Goal: Transaction & Acquisition: Purchase product/service

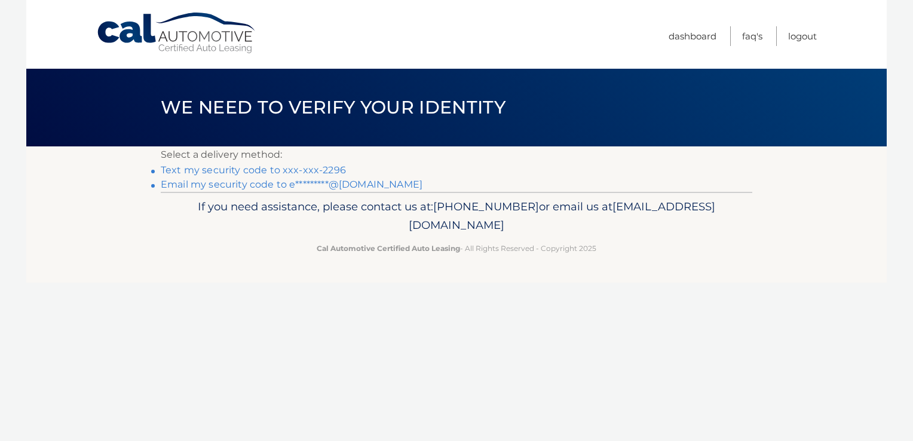
click at [241, 185] on link "Email my security code to e*********@hotmail.com" at bounding box center [292, 184] width 262 height 11
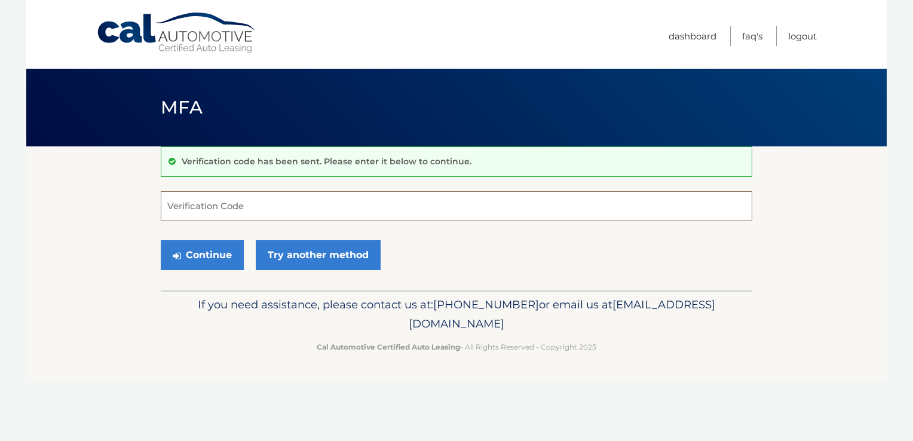
click at [334, 202] on input "Verification Code" at bounding box center [457, 206] width 592 height 30
type input "040253"
click at [203, 250] on button "Continue" at bounding box center [202, 255] width 83 height 30
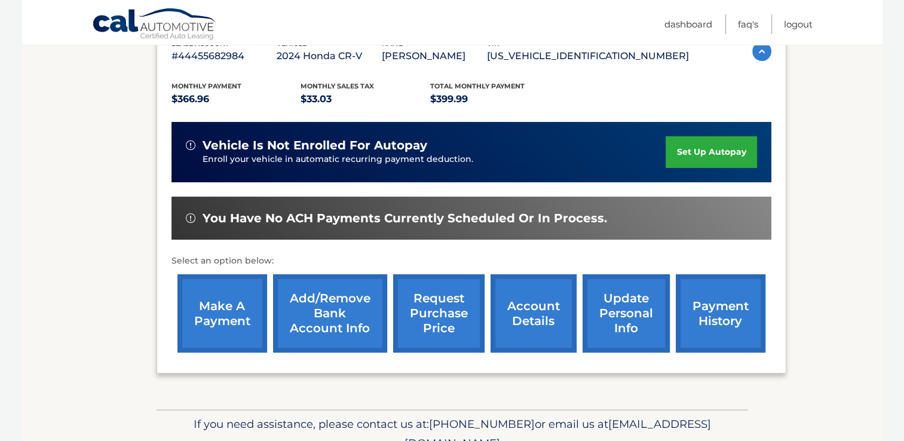
scroll to position [273, 0]
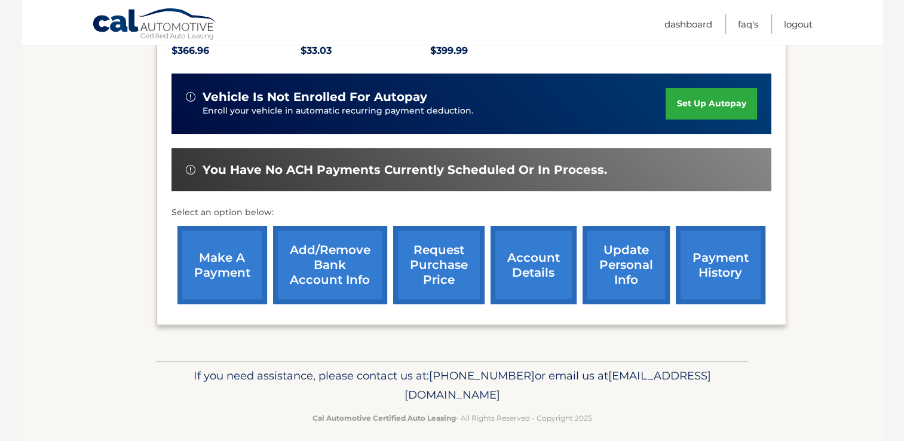
click at [210, 261] on link "make a payment" at bounding box center [223, 265] width 90 height 78
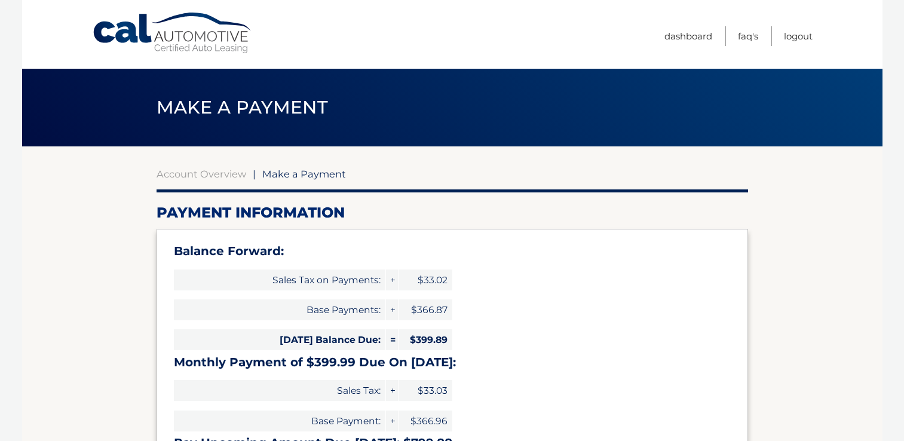
select select "YmM5ODNjMmMtZjI5Yi00OWE5LWFjYzItMDRkZmMxNjU4NjYx"
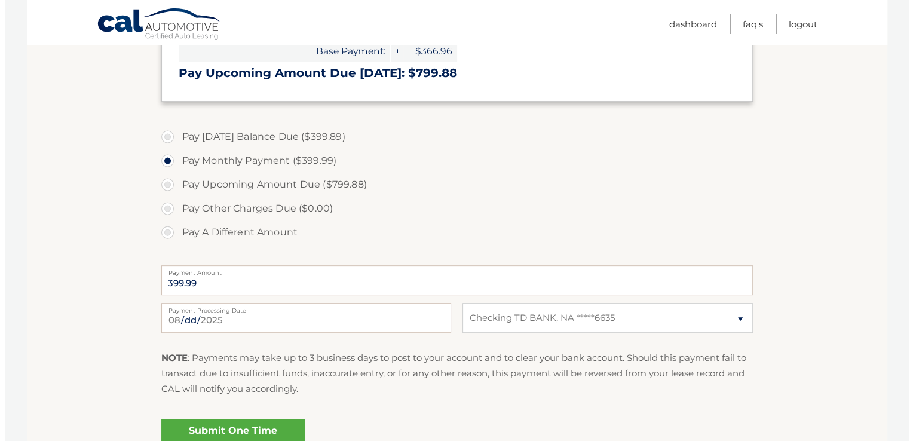
scroll to position [371, 0]
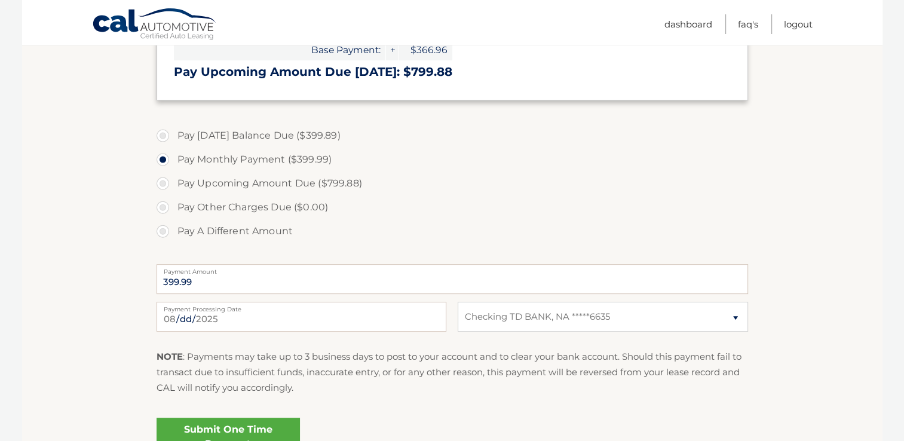
click at [236, 424] on link "Submit One Time Payment" at bounding box center [228, 437] width 143 height 38
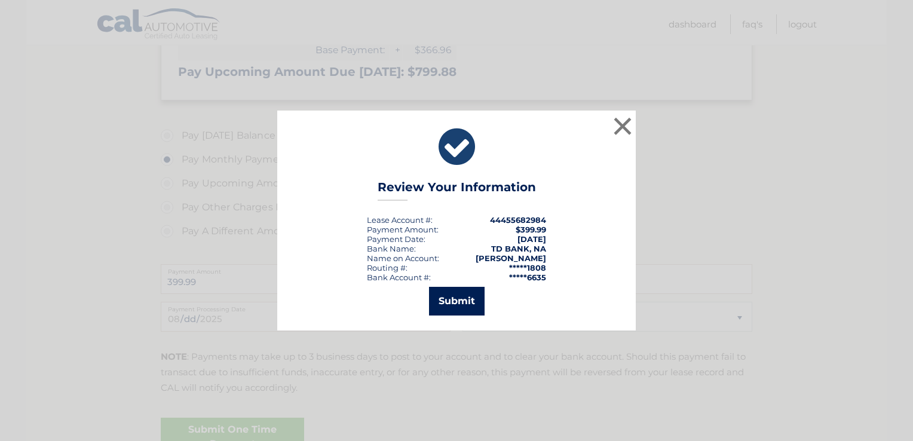
click at [455, 298] on button "Submit" at bounding box center [457, 301] width 56 height 29
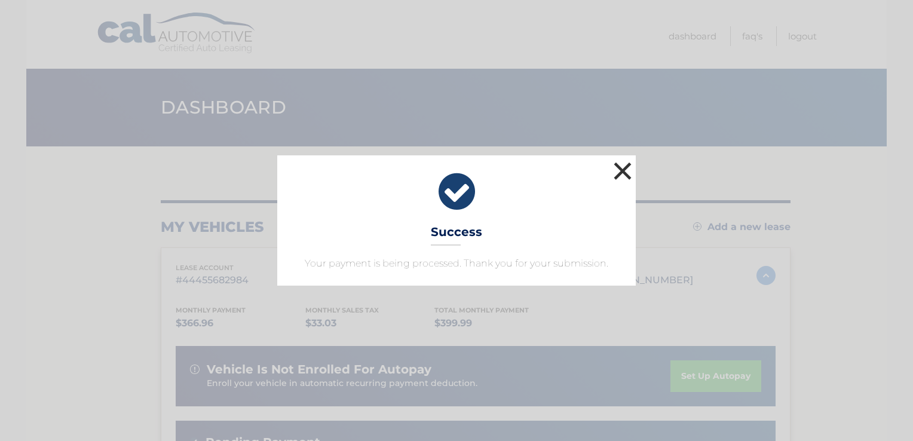
click at [619, 172] on button "×" at bounding box center [623, 171] width 24 height 24
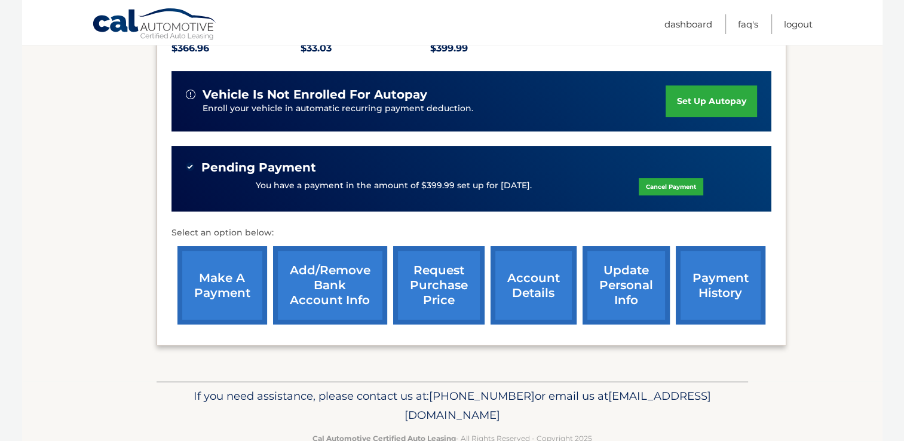
scroll to position [304, 0]
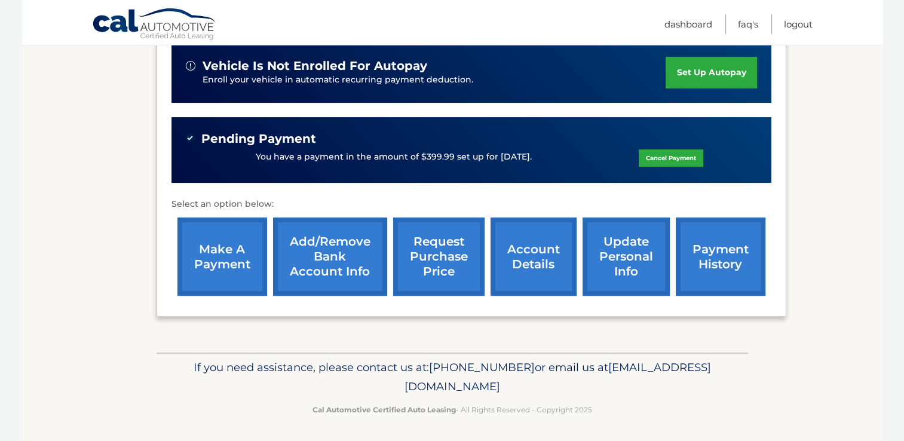
click at [222, 242] on link "make a payment" at bounding box center [223, 257] width 90 height 78
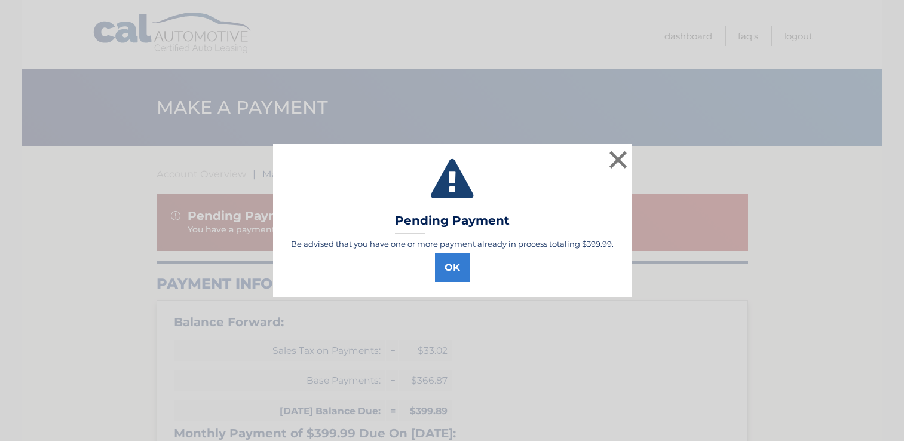
select select "YmM5ODNjMmMtZjI5Yi00OWE5LWFjYzItMDRkZmMxNjU4NjYx"
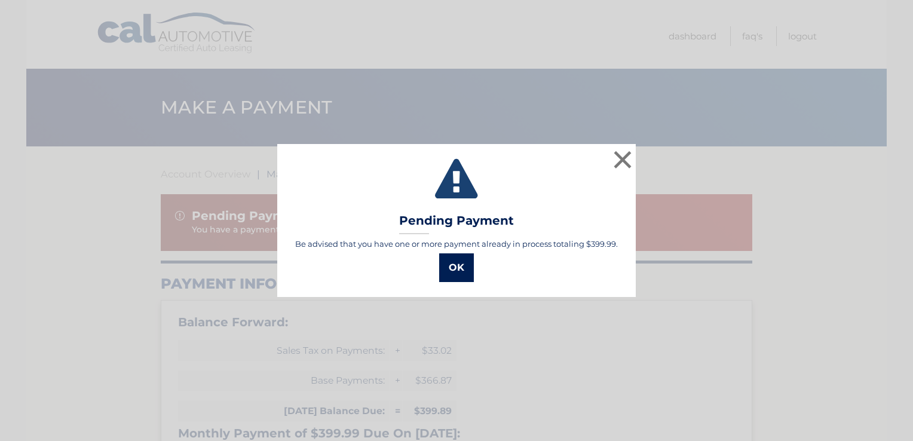
click at [457, 268] on button "OK" at bounding box center [456, 267] width 35 height 29
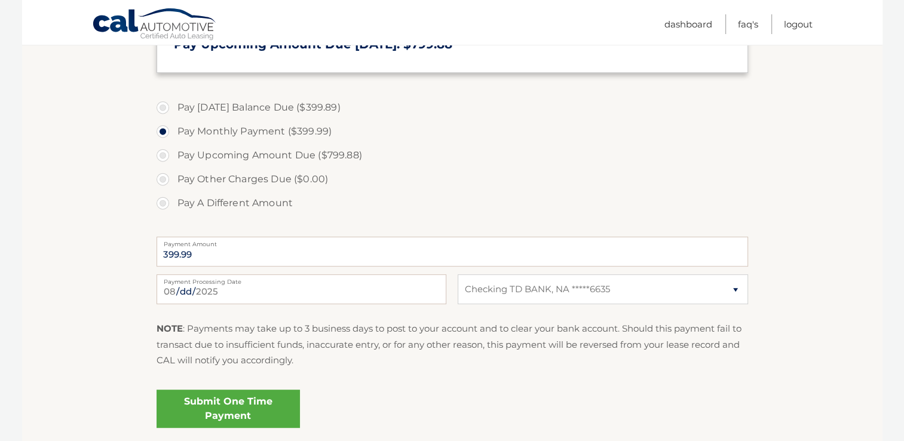
scroll to position [471, 0]
click at [194, 280] on label "Payment Processing Date" at bounding box center [302, 278] width 290 height 10
click at [194, 280] on input "[DATE]" at bounding box center [302, 288] width 290 height 30
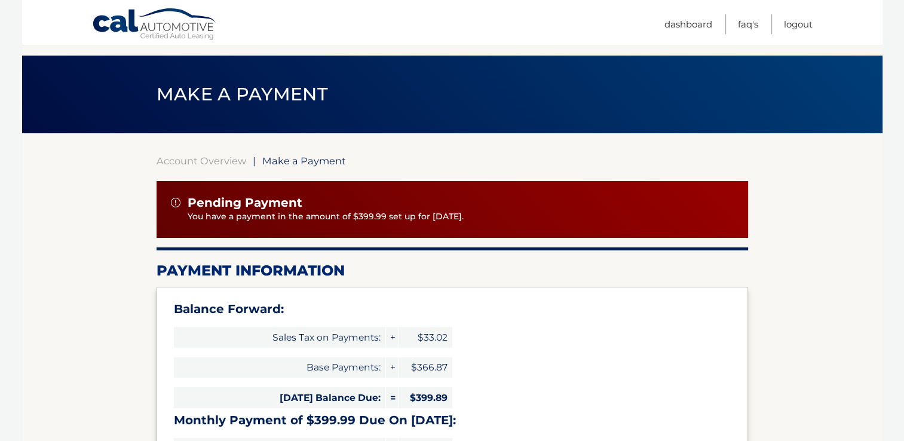
scroll to position [0, 0]
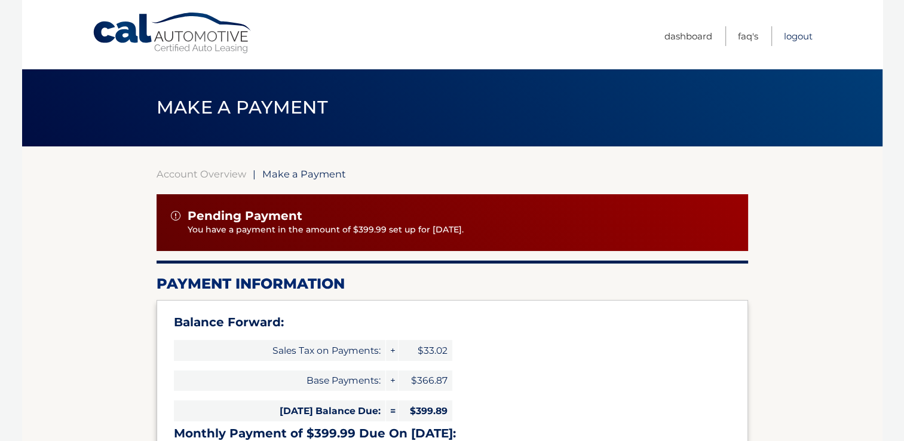
click at [789, 32] on link "Logout" at bounding box center [798, 36] width 29 height 20
